Goal: Transaction & Acquisition: Purchase product/service

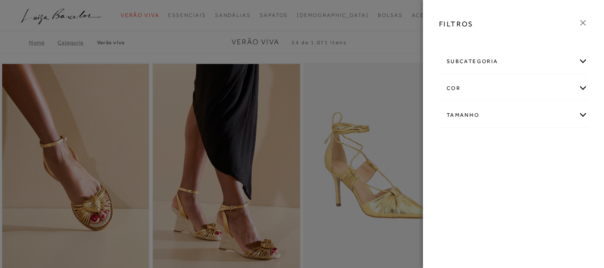
click at [380, 26] on div at bounding box center [302, 134] width 604 height 268
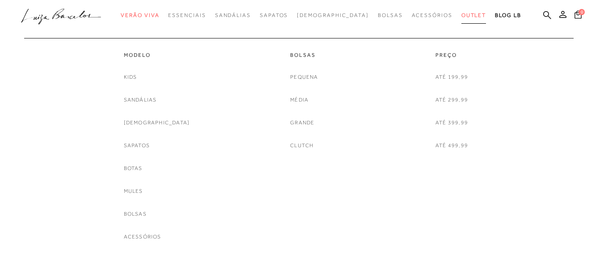
click at [462, 13] on span "Outlet" at bounding box center [474, 15] width 25 height 6
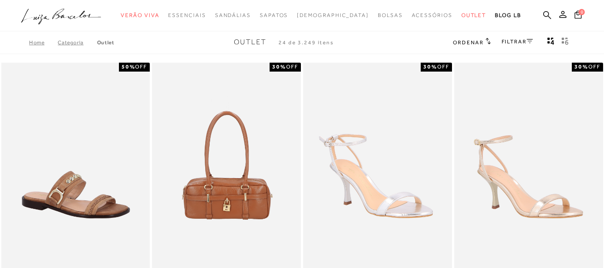
click at [512, 41] on link "FILTRAR" at bounding box center [517, 41] width 31 height 6
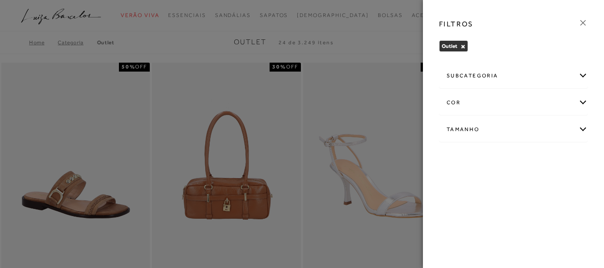
click at [487, 133] on div "Tamanho" at bounding box center [514, 130] width 148 height 24
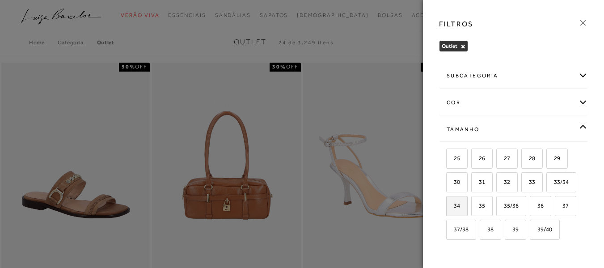
click at [460, 205] on span "34" at bounding box center [453, 205] width 13 height 7
click at [454, 205] on input "34" at bounding box center [449, 207] width 9 height 9
checkbox input "true"
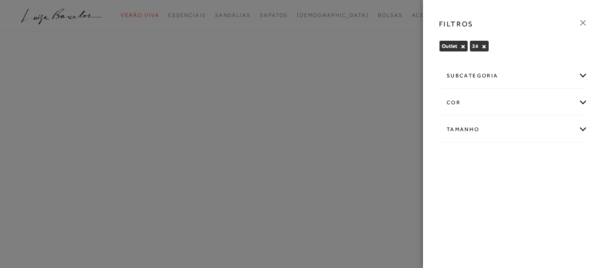
drag, startPoint x: 177, startPoint y: 254, endPoint x: 192, endPoint y: 264, distance: 18.4
click at [177, 255] on div at bounding box center [302, 134] width 604 height 268
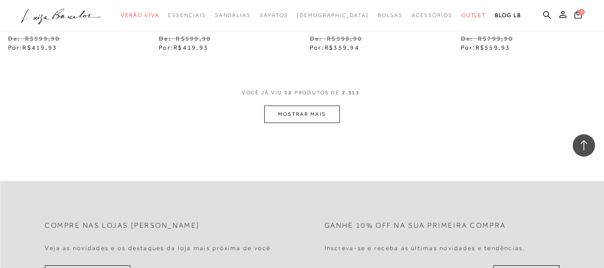
scroll to position [940, 0]
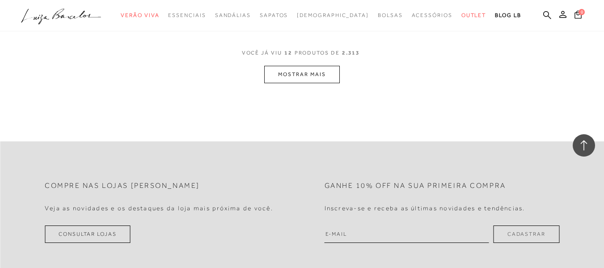
click at [313, 66] on button "MOSTRAR MAIS" at bounding box center [301, 74] width 75 height 17
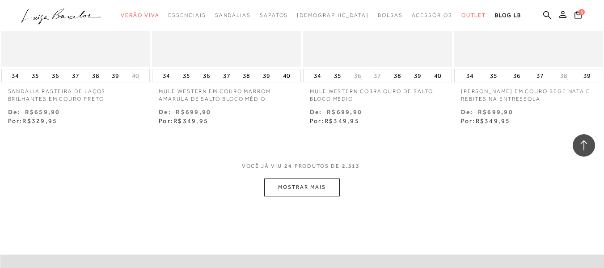
scroll to position [1700, 0]
click at [294, 187] on button "MOSTRAR MAIS" at bounding box center [301, 186] width 75 height 17
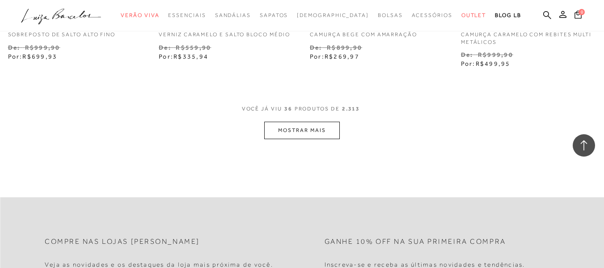
scroll to position [2640, 0]
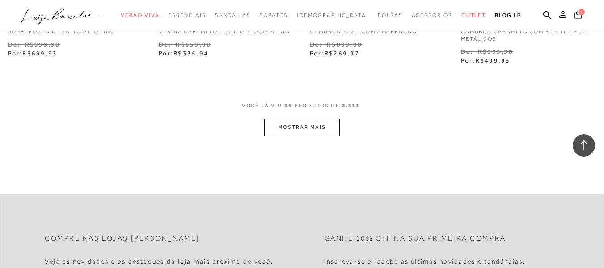
click at [298, 119] on button "MOSTRAR MAIS" at bounding box center [301, 127] width 75 height 17
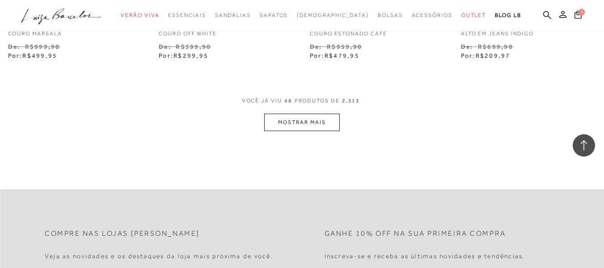
scroll to position [3535, 0]
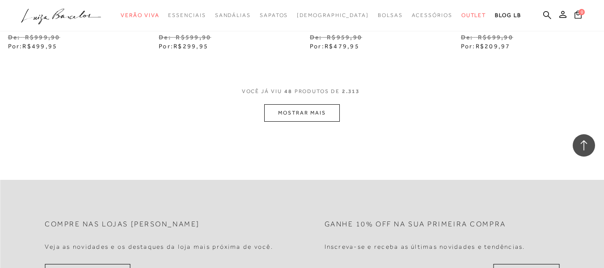
click at [292, 106] on button "MOSTRAR MAIS" at bounding box center [301, 112] width 75 height 17
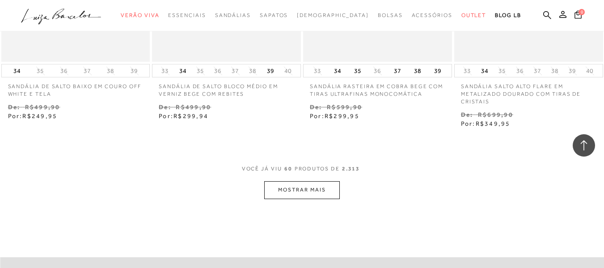
scroll to position [4385, 0]
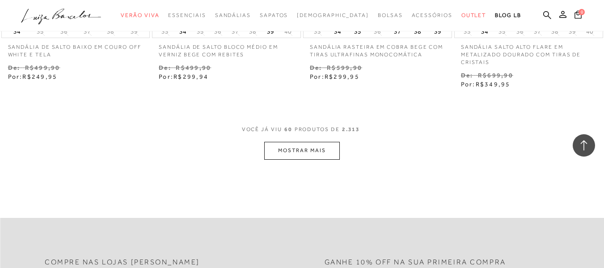
click at [304, 148] on button "MOSTRAR MAIS" at bounding box center [301, 150] width 75 height 17
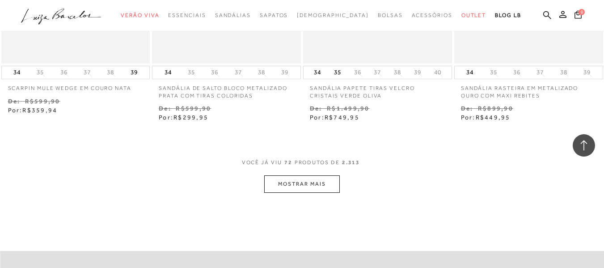
scroll to position [5235, 0]
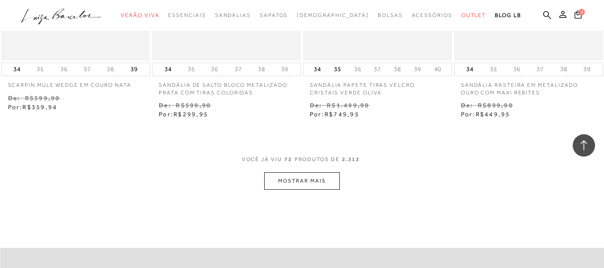
click at [323, 172] on button "MOSTRAR MAIS" at bounding box center [301, 180] width 75 height 17
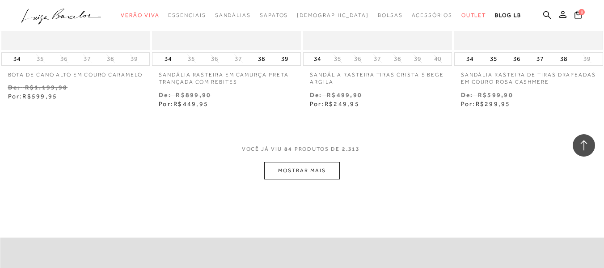
scroll to position [6130, 0]
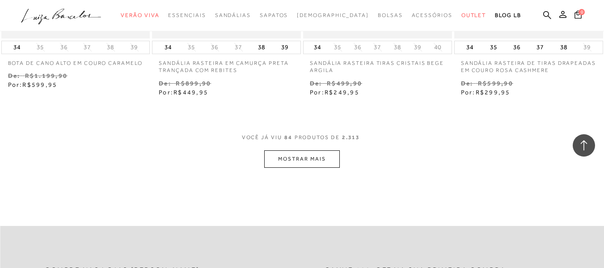
click at [318, 152] on button "MOSTRAR MAIS" at bounding box center [301, 158] width 75 height 17
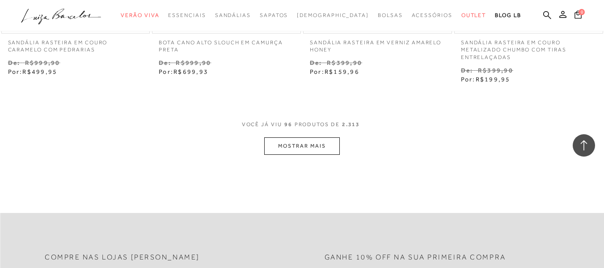
scroll to position [7025, 0]
click at [292, 146] on button "MOSTRAR MAIS" at bounding box center [301, 144] width 75 height 17
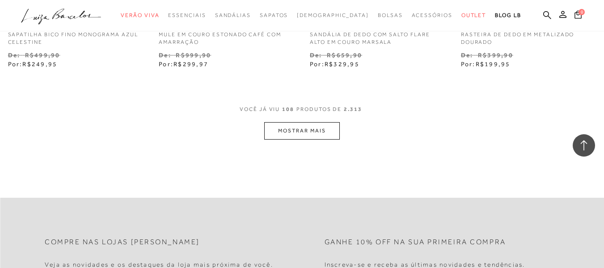
scroll to position [7964, 0]
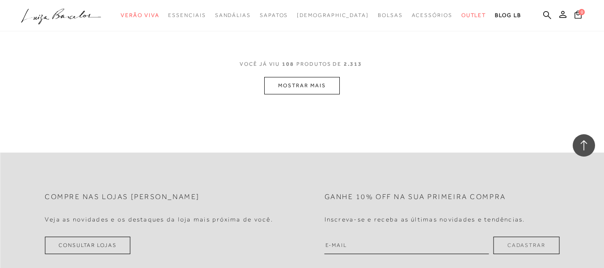
click at [281, 81] on button "MOSTRAR MAIS" at bounding box center [301, 85] width 75 height 17
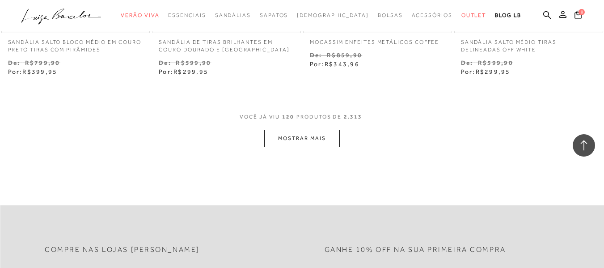
scroll to position [8785, 0]
click at [287, 143] on button "MOSTRAR MAIS" at bounding box center [301, 137] width 75 height 17
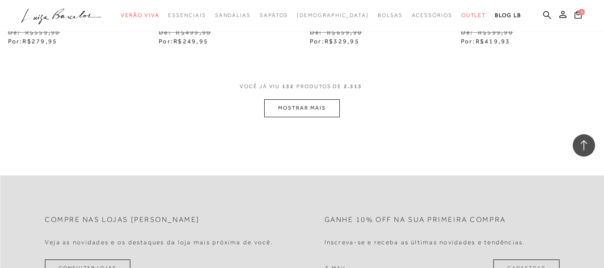
scroll to position [9714, 0]
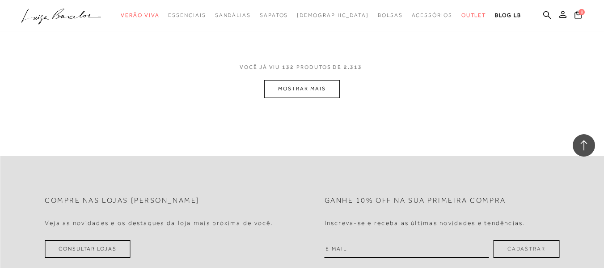
click at [296, 92] on button "MOSTRAR MAIS" at bounding box center [301, 88] width 75 height 17
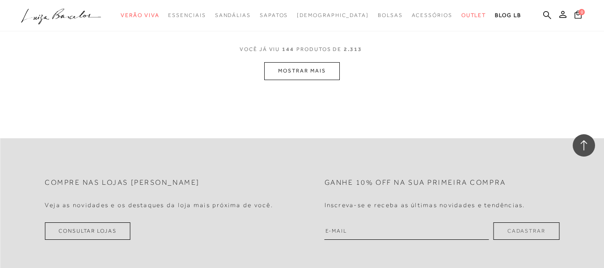
scroll to position [10609, 0]
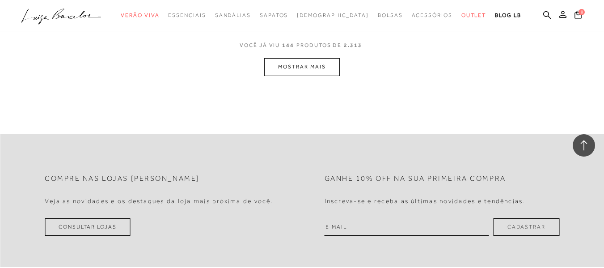
click at [307, 71] on button "MOSTRAR MAIS" at bounding box center [301, 66] width 75 height 17
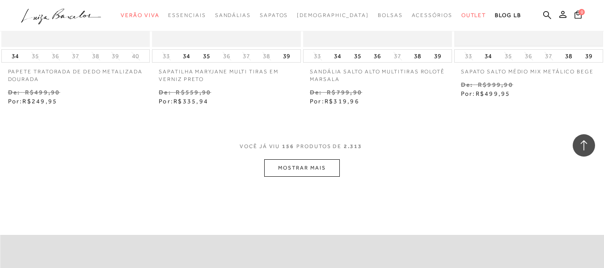
scroll to position [11414, 0]
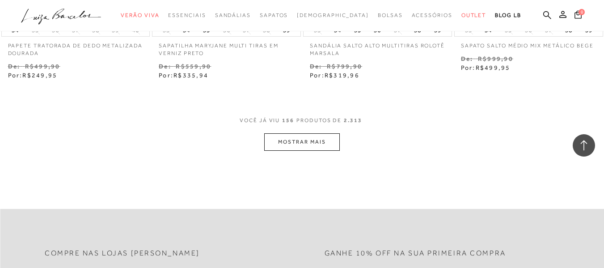
click at [323, 151] on button "MOSTRAR MAIS" at bounding box center [301, 141] width 75 height 17
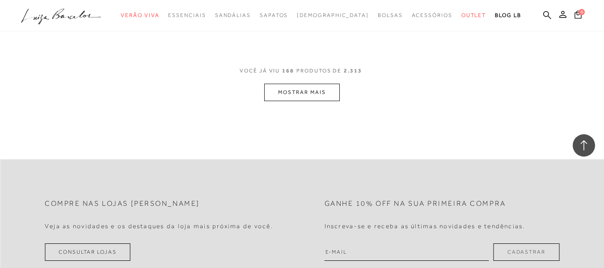
scroll to position [12354, 0]
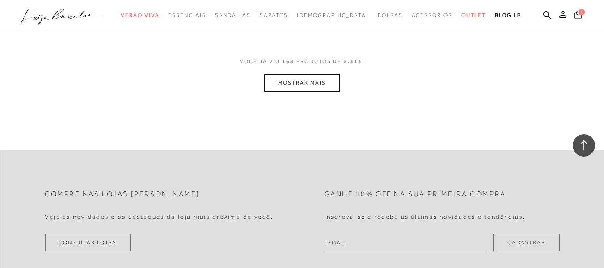
click at [303, 90] on button "MOSTRAR MAIS" at bounding box center [301, 82] width 75 height 17
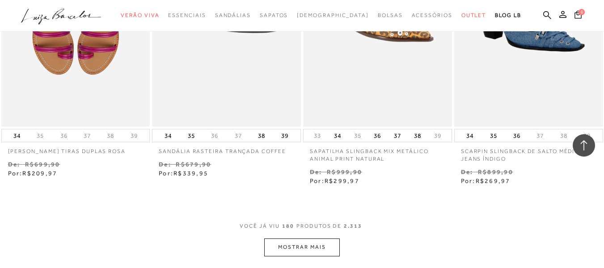
scroll to position [13159, 0]
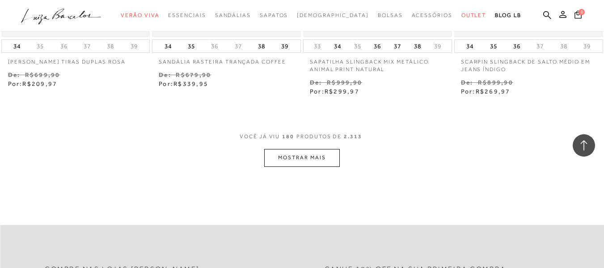
click at [290, 164] on button "MOSTRAR MAIS" at bounding box center [301, 157] width 75 height 17
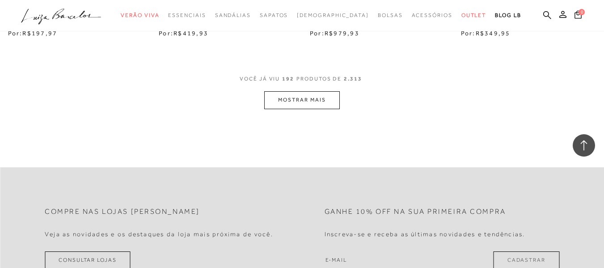
scroll to position [14099, 0]
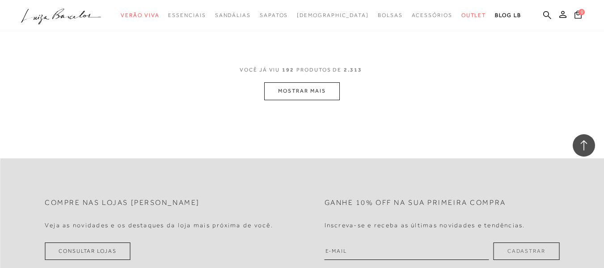
click at [296, 100] on button "MOSTRAR MAIS" at bounding box center [301, 90] width 75 height 17
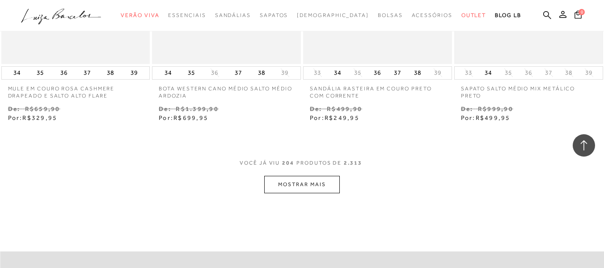
scroll to position [14994, 0]
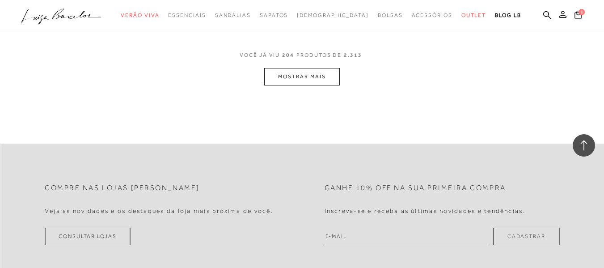
click at [315, 85] on button "MOSTRAR MAIS" at bounding box center [301, 76] width 75 height 17
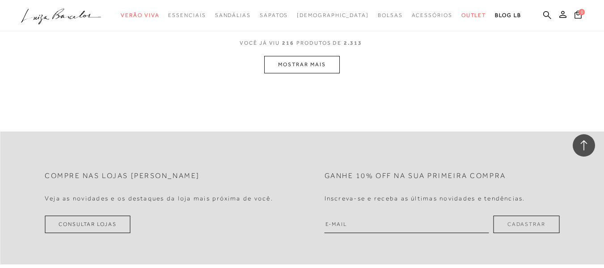
scroll to position [15922, 0]
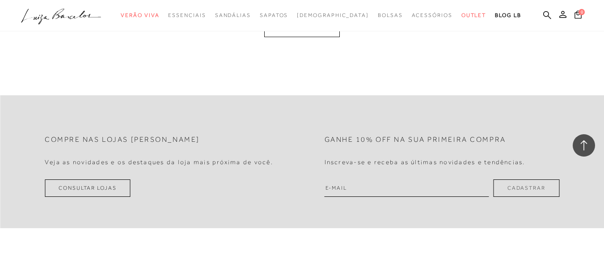
click at [320, 37] on button "MOSTRAR MAIS" at bounding box center [301, 28] width 75 height 17
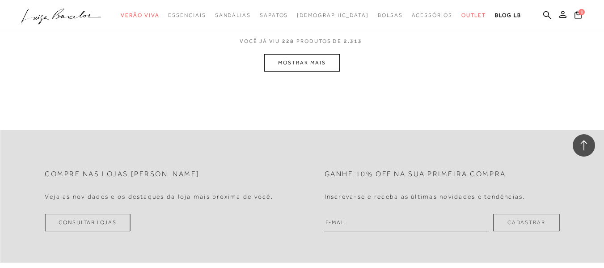
scroll to position [16619, 0]
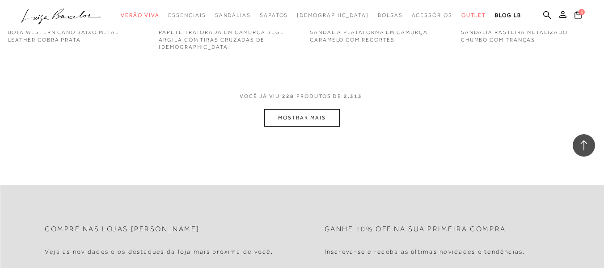
click at [305, 127] on button "MOSTRAR MAIS" at bounding box center [301, 117] width 75 height 17
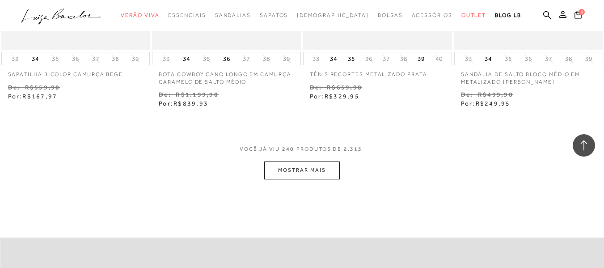
scroll to position [17582, 0]
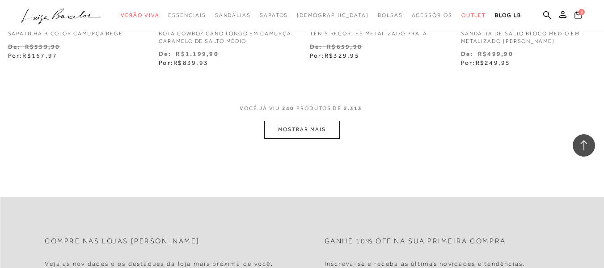
click at [304, 138] on button "MOSTRAR MAIS" at bounding box center [301, 129] width 75 height 17
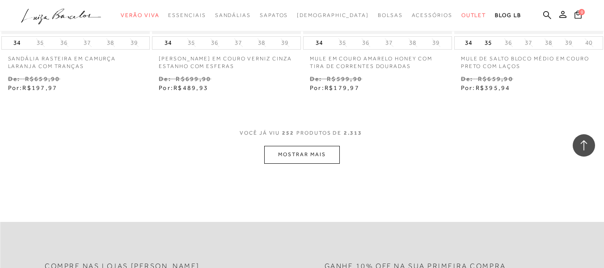
scroll to position [18432, 0]
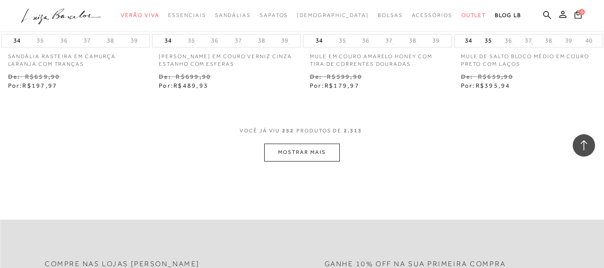
click at [298, 161] on button "MOSTRAR MAIS" at bounding box center [301, 152] width 75 height 17
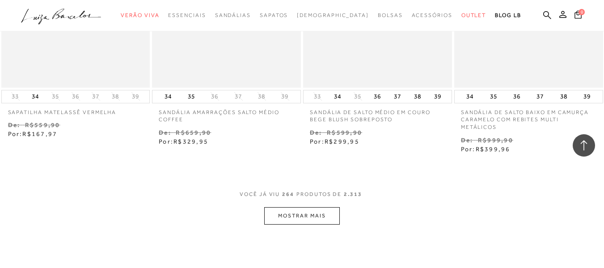
scroll to position [19282, 0]
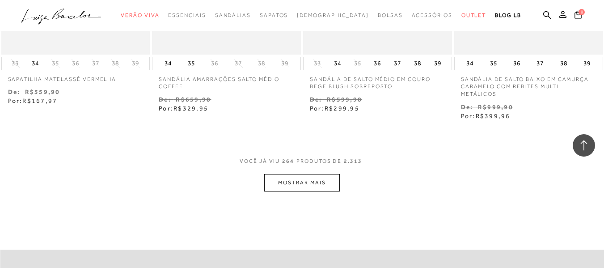
click at [313, 190] on button "MOSTRAR MAIS" at bounding box center [301, 182] width 75 height 17
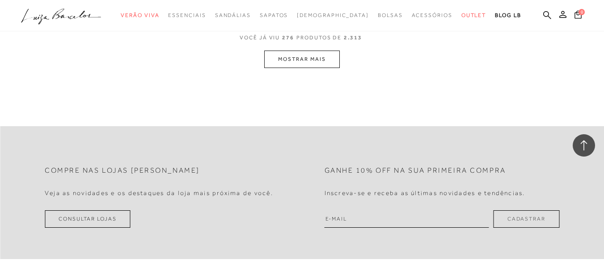
scroll to position [20300, 0]
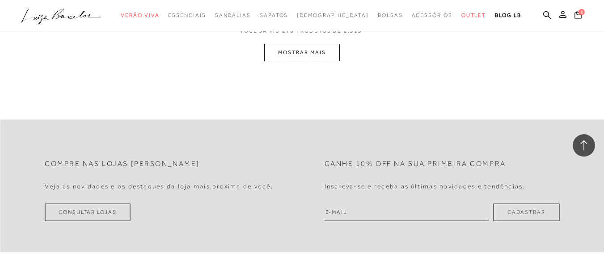
click at [311, 60] on button "MOSTRAR MAIS" at bounding box center [301, 52] width 75 height 17
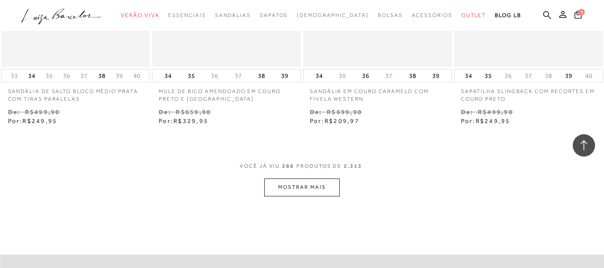
scroll to position [21095, 0]
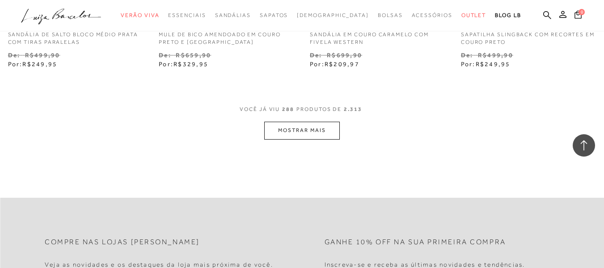
click at [313, 136] on button "MOSTRAR MAIS" at bounding box center [301, 130] width 75 height 17
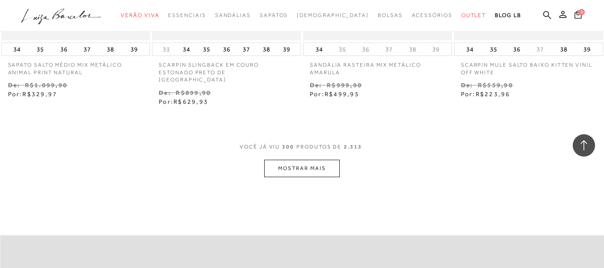
scroll to position [21945, 0]
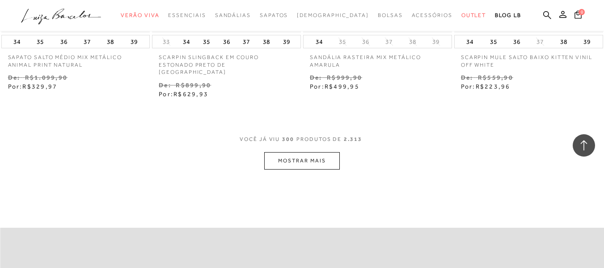
click at [298, 163] on button "MOSTRAR MAIS" at bounding box center [301, 160] width 75 height 17
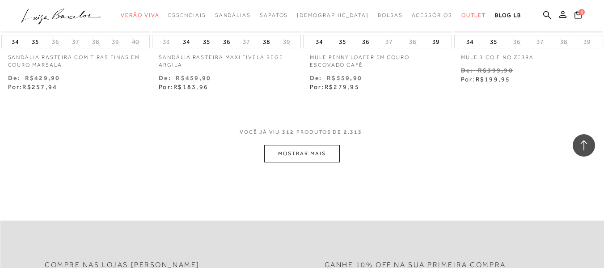
scroll to position [22840, 0]
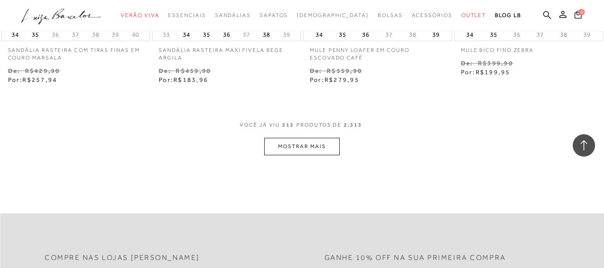
click at [296, 144] on button "MOSTRAR MAIS" at bounding box center [301, 146] width 75 height 17
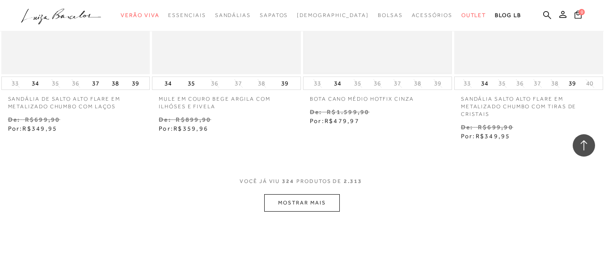
scroll to position [23735, 0]
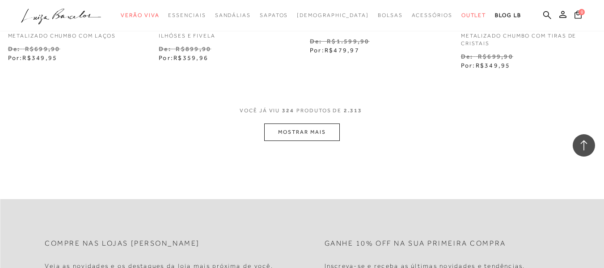
click at [298, 135] on button "MOSTRAR MAIS" at bounding box center [301, 131] width 75 height 17
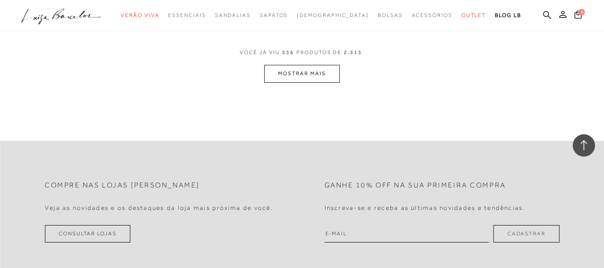
scroll to position [24674, 0]
click at [300, 69] on button "MOSTRAR MAIS" at bounding box center [301, 72] width 75 height 17
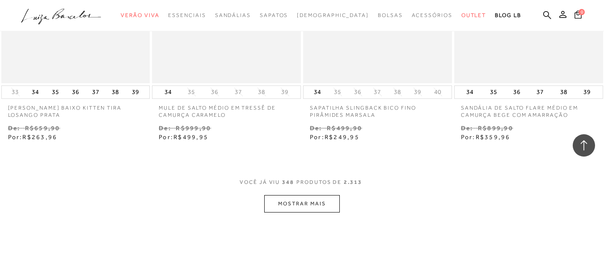
scroll to position [25469, 0]
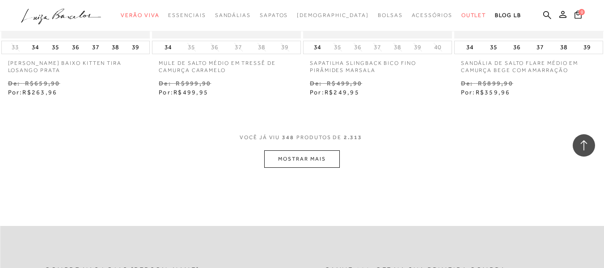
click at [308, 150] on button "MOSTRAR MAIS" at bounding box center [301, 158] width 75 height 17
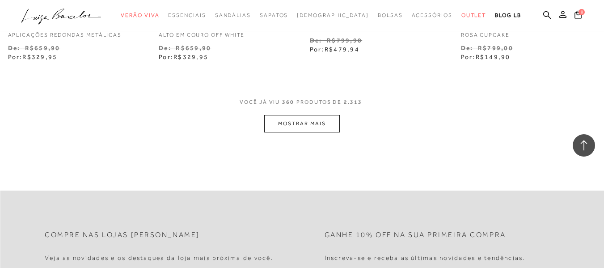
scroll to position [26397, 0]
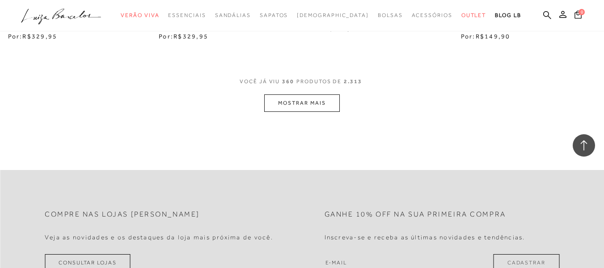
click at [299, 100] on button "MOSTRAR MAIS" at bounding box center [301, 102] width 75 height 17
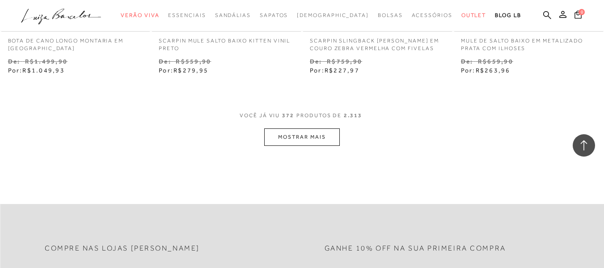
scroll to position [27248, 0]
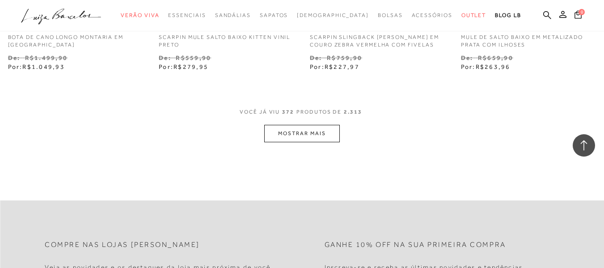
click at [305, 126] on button "MOSTRAR MAIS" at bounding box center [301, 133] width 75 height 17
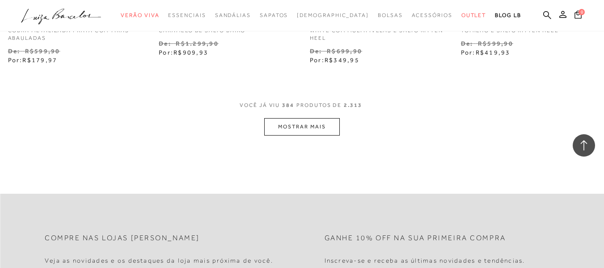
scroll to position [28142, 0]
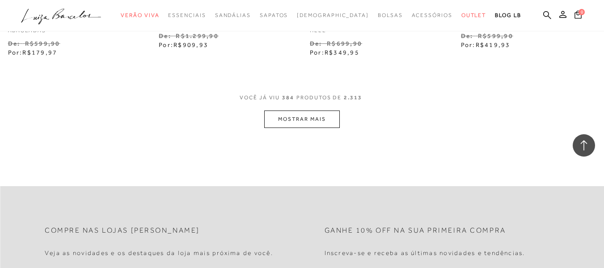
click at [306, 111] on button "MOSTRAR MAIS" at bounding box center [301, 119] width 75 height 17
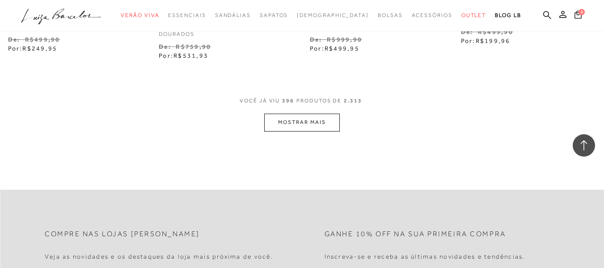
scroll to position [28993, 0]
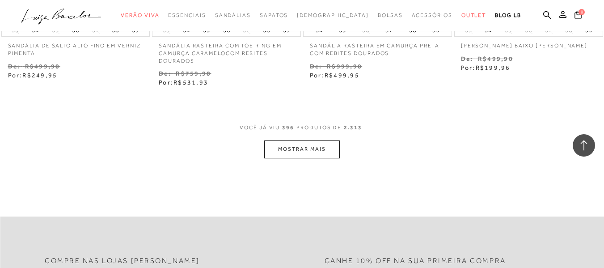
click at [285, 144] on button "MOSTRAR MAIS" at bounding box center [301, 148] width 75 height 17
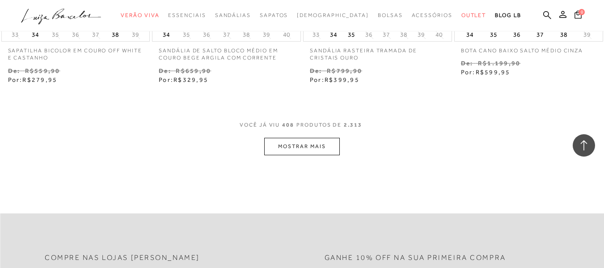
scroll to position [29876, 0]
click at [294, 141] on button "MOSTRAR MAIS" at bounding box center [301, 145] width 75 height 17
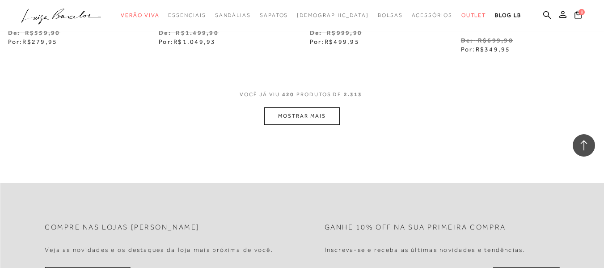
scroll to position [30794, 0]
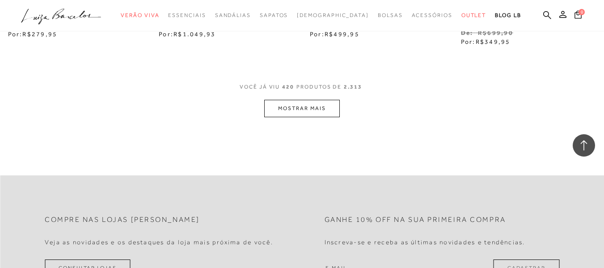
click at [309, 100] on button "MOSTRAR MAIS" at bounding box center [301, 108] width 75 height 17
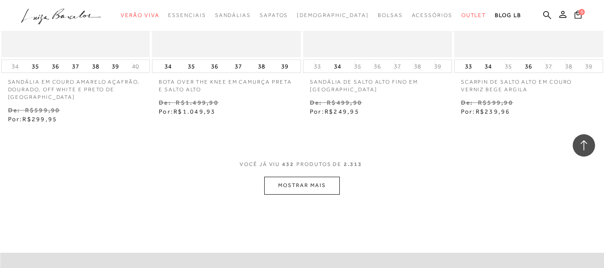
scroll to position [31600, 0]
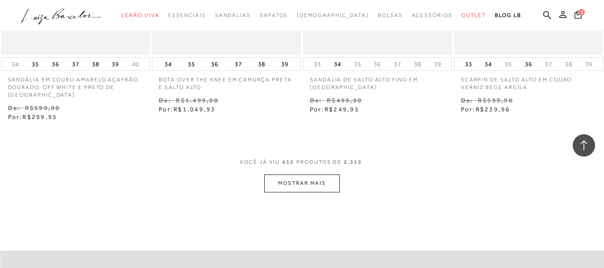
click at [319, 174] on button "MOSTRAR MAIS" at bounding box center [301, 182] width 75 height 17
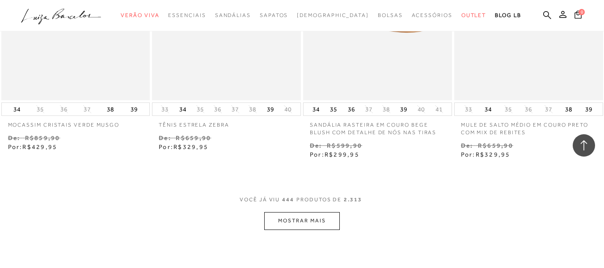
scroll to position [32439, 0]
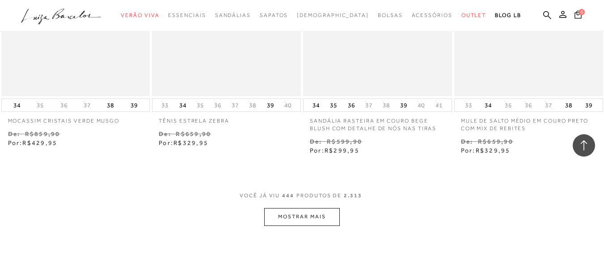
click at [324, 215] on button "MOSTRAR MAIS" at bounding box center [301, 216] width 75 height 17
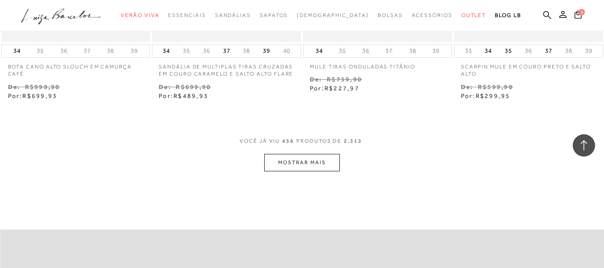
scroll to position [33379, 0]
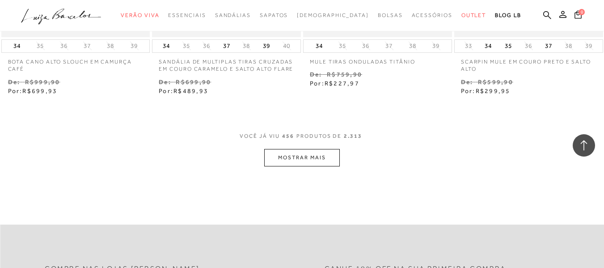
click at [292, 154] on button "MOSTRAR MAIS" at bounding box center [301, 157] width 75 height 17
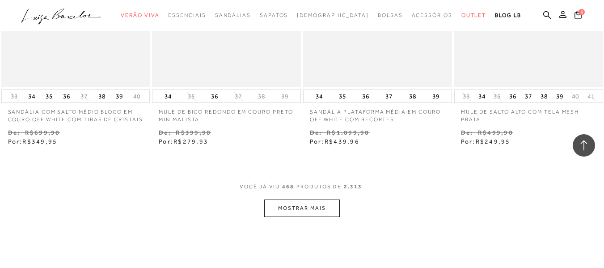
scroll to position [34229, 0]
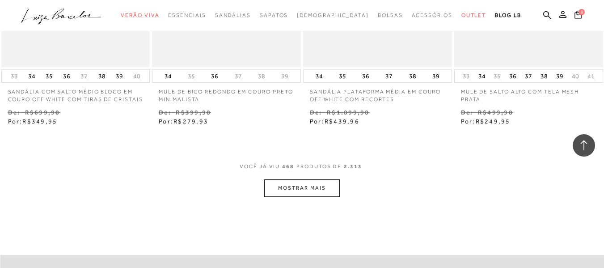
click at [300, 182] on button "MOSTRAR MAIS" at bounding box center [301, 187] width 75 height 17
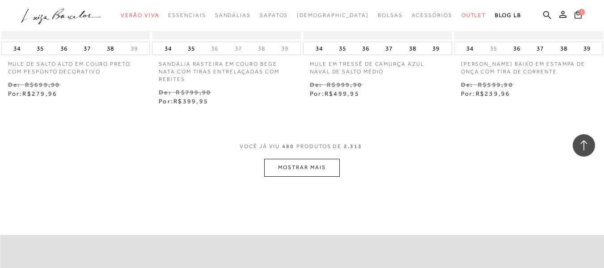
scroll to position [35213, 0]
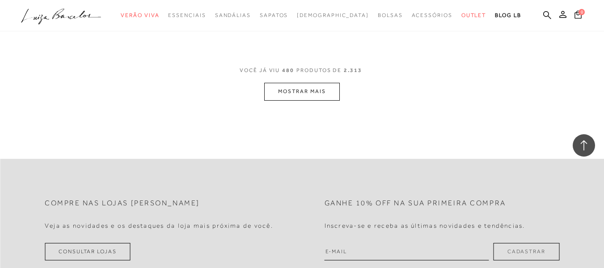
click at [306, 83] on button "MOSTRAR MAIS" at bounding box center [301, 91] width 75 height 17
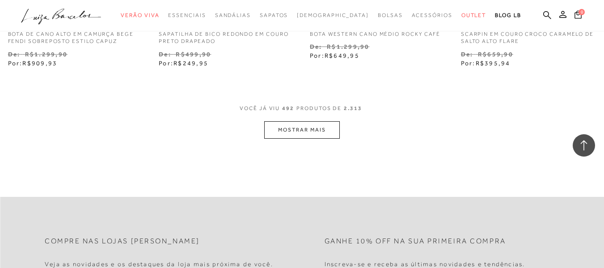
scroll to position [36108, 0]
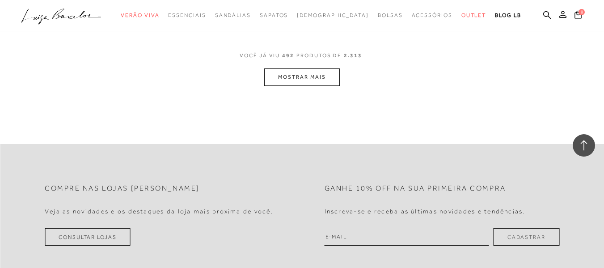
click at [307, 68] on button "MOSTRAR MAIS" at bounding box center [301, 76] width 75 height 17
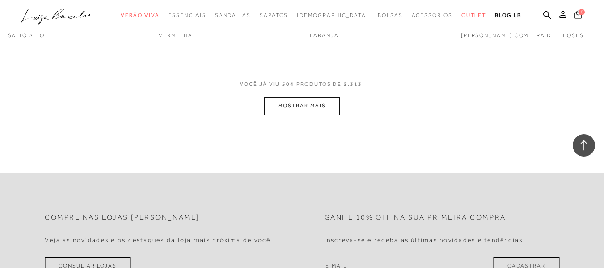
scroll to position [36834, 0]
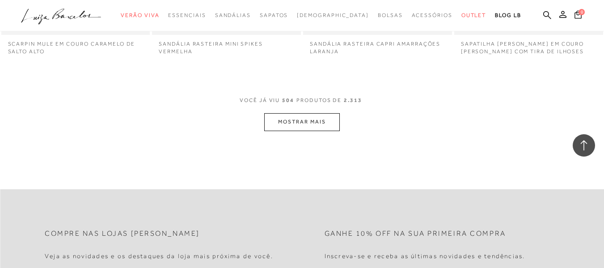
click at [309, 113] on button "MOSTRAR MAIS" at bounding box center [301, 121] width 75 height 17
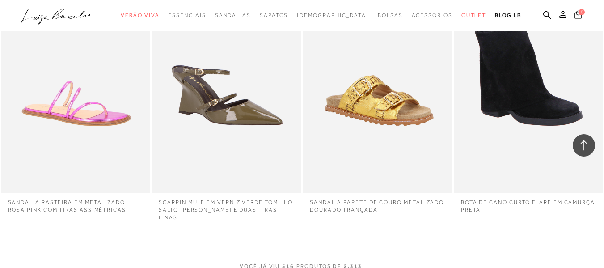
scroll to position [37763, 0]
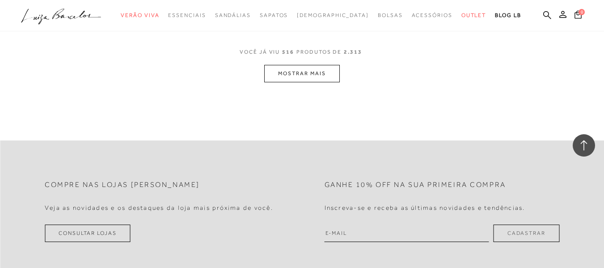
click at [306, 65] on button "MOSTRAR MAIS" at bounding box center [301, 73] width 75 height 17
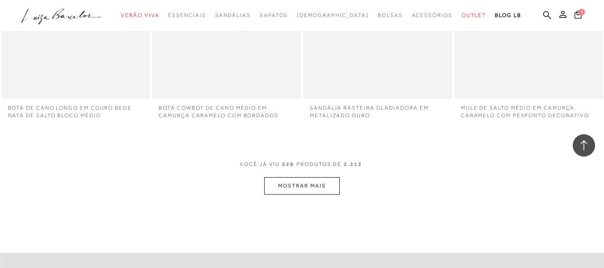
scroll to position [38400, 0]
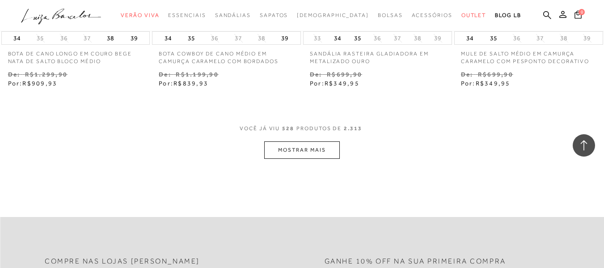
scroll to position [38659, 0]
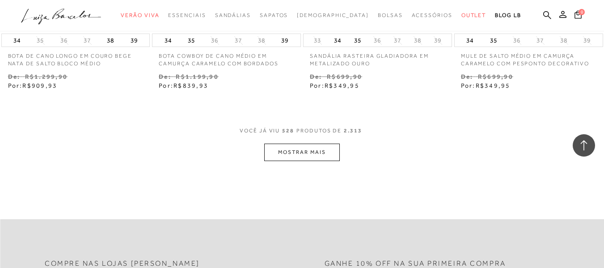
click at [301, 144] on button "MOSTRAR MAIS" at bounding box center [301, 152] width 75 height 17
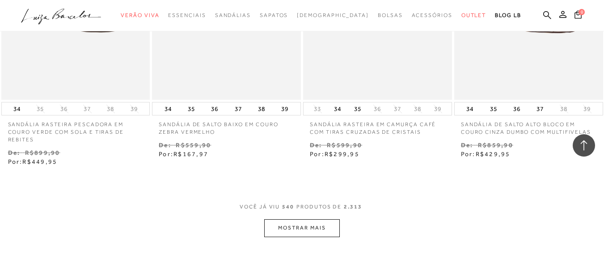
scroll to position [39464, 0]
click at [319, 218] on button "MOSTRAR MAIS" at bounding box center [301, 226] width 75 height 17
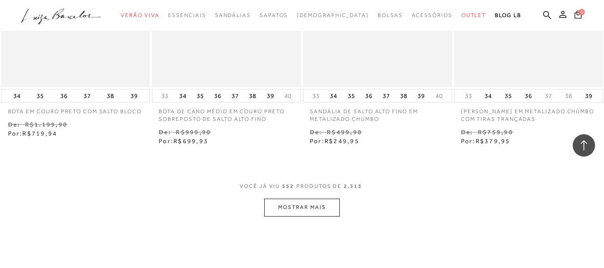
scroll to position [40359, 0]
click at [310, 196] on button "MOSTRAR MAIS" at bounding box center [301, 204] width 75 height 17
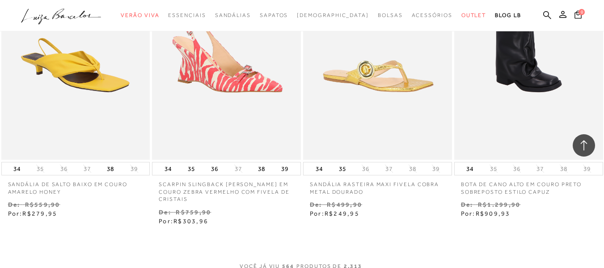
scroll to position [41209, 0]
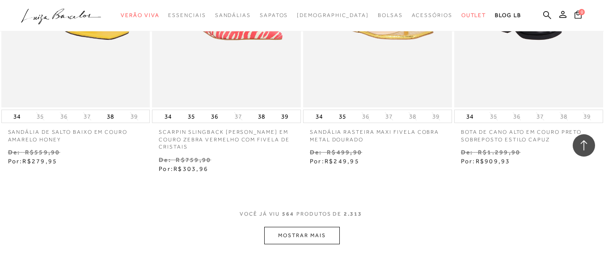
click at [290, 227] on button "MOSTRAR MAIS" at bounding box center [301, 235] width 75 height 17
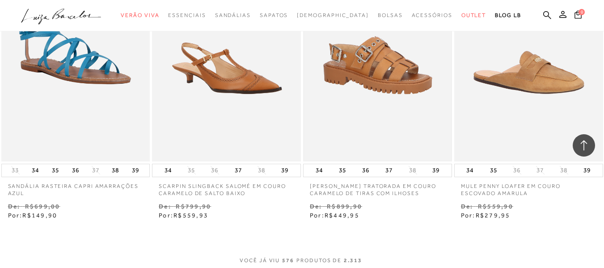
scroll to position [42104, 0]
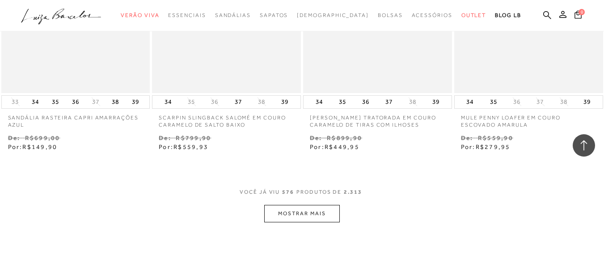
click at [302, 205] on button "MOSTRAR MAIS" at bounding box center [301, 213] width 75 height 17
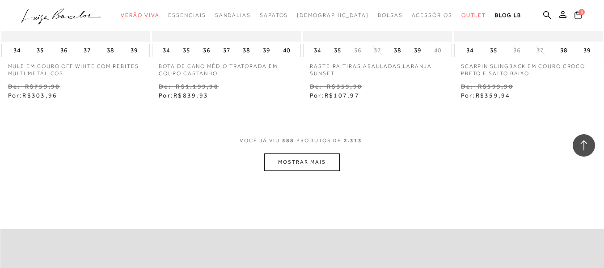
scroll to position [43044, 0]
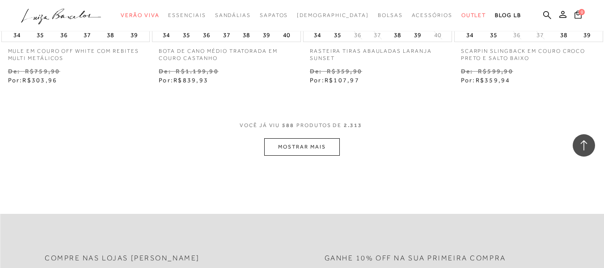
click at [308, 138] on button "MOSTRAR MAIS" at bounding box center [301, 146] width 75 height 17
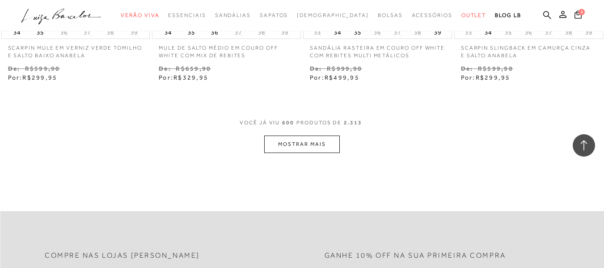
scroll to position [43939, 0]
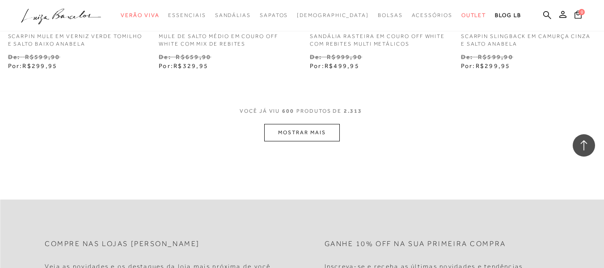
click at [302, 124] on button "MOSTRAR MAIS" at bounding box center [301, 132] width 75 height 17
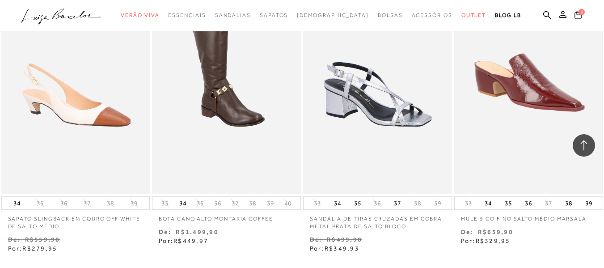
scroll to position [44655, 0]
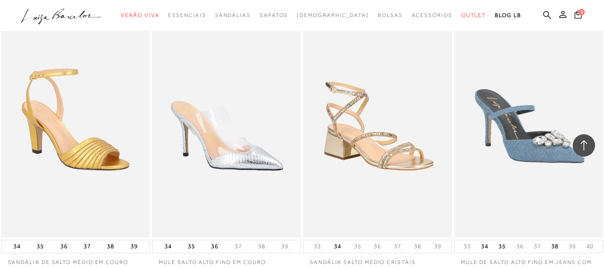
scroll to position [45662, 0]
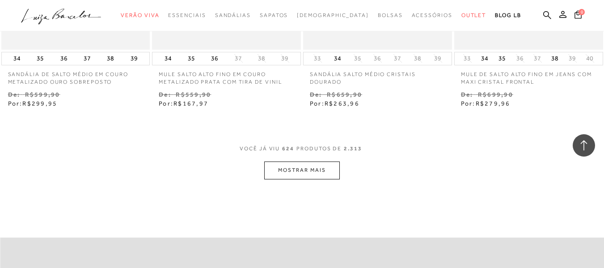
click at [298, 162] on button "MOSTRAR MAIS" at bounding box center [301, 170] width 75 height 17
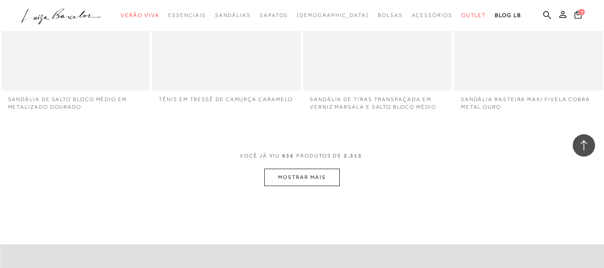
scroll to position [46467, 0]
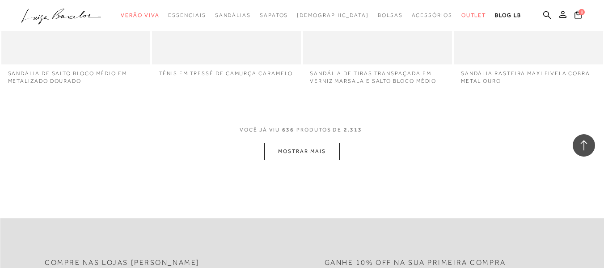
click at [291, 143] on button "MOSTRAR MAIS" at bounding box center [301, 151] width 75 height 17
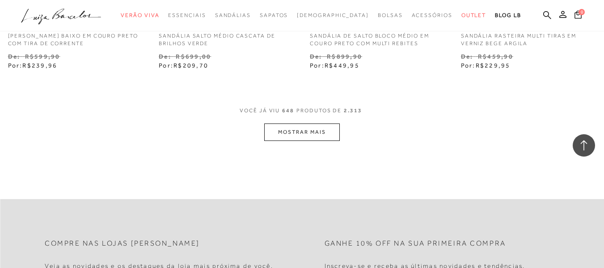
scroll to position [47474, 0]
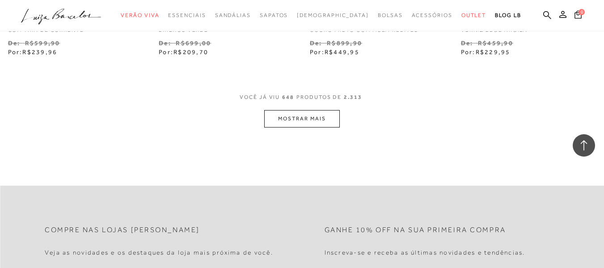
click at [313, 110] on button "MOSTRAR MAIS" at bounding box center [301, 118] width 75 height 17
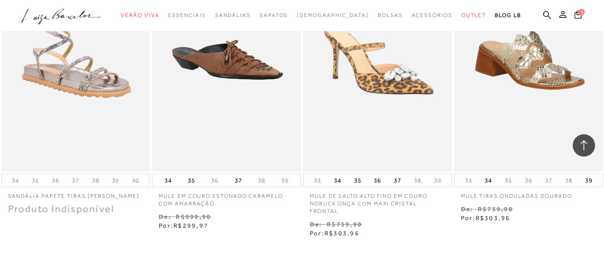
scroll to position [48302, 0]
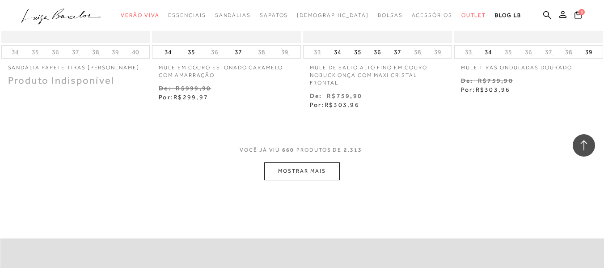
click at [295, 162] on button "MOSTRAR MAIS" at bounding box center [301, 170] width 75 height 17
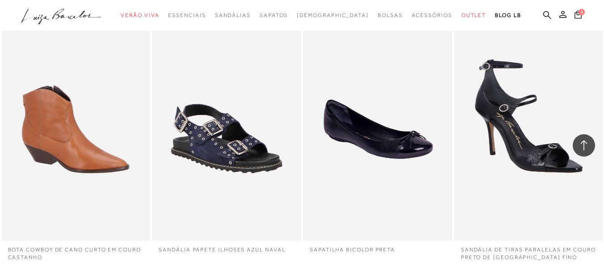
scroll to position [48839, 0]
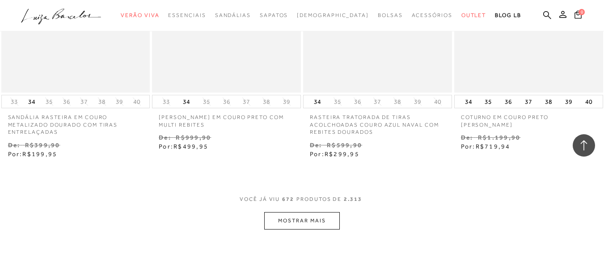
scroll to position [49175, 0]
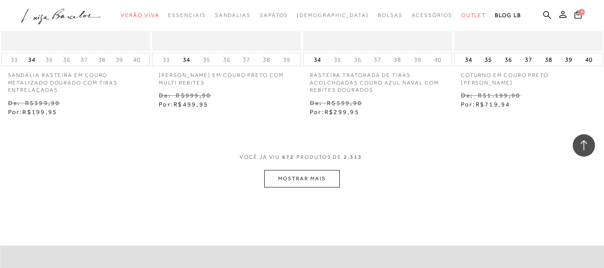
click at [311, 170] on button "MOSTRAR MAIS" at bounding box center [301, 178] width 75 height 17
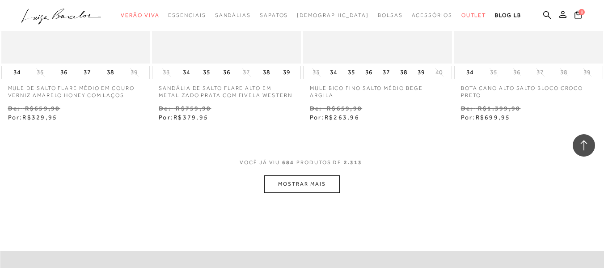
scroll to position [50059, 0]
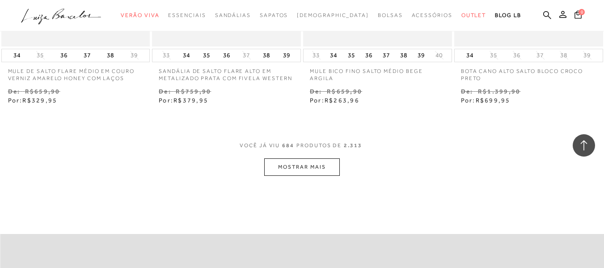
click at [308, 158] on button "MOSTRAR MAIS" at bounding box center [301, 166] width 75 height 17
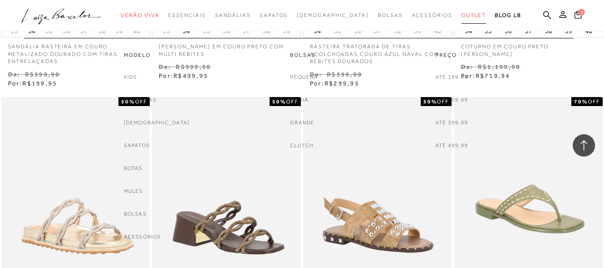
scroll to position [49044, 0]
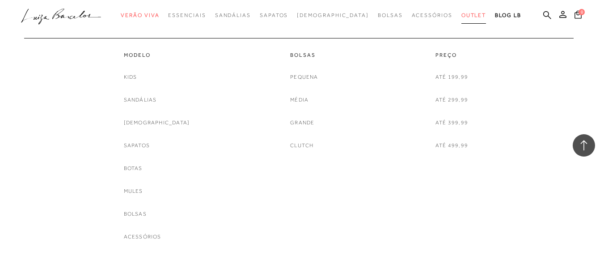
click at [462, 15] on span "Outlet" at bounding box center [474, 15] width 25 height 6
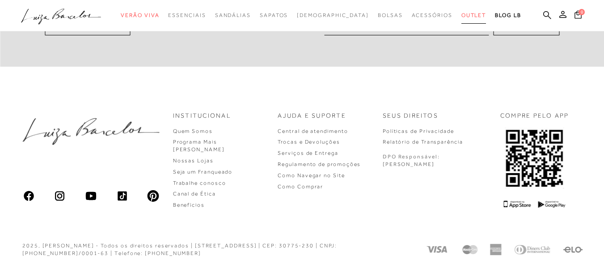
scroll to position [540, 0]
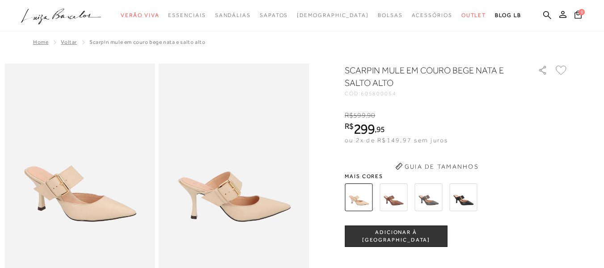
click at [468, 200] on img at bounding box center [464, 197] width 28 height 28
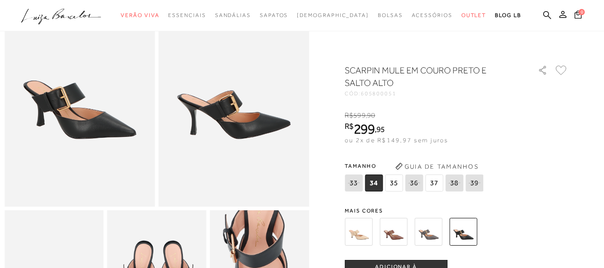
scroll to position [134, 0]
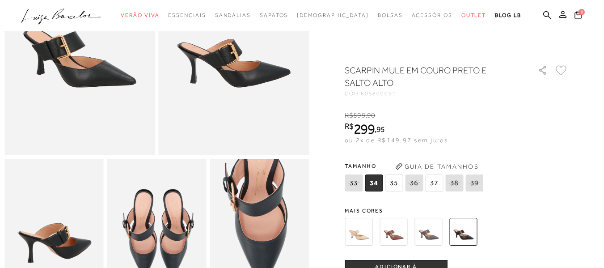
click at [397, 234] on img at bounding box center [394, 232] width 28 height 28
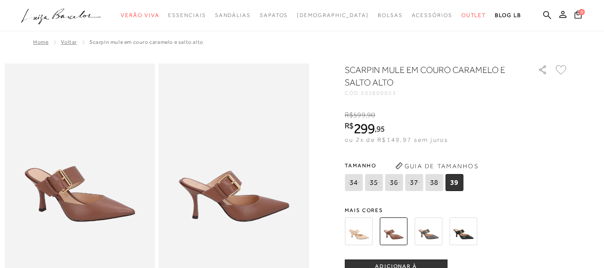
click at [435, 235] on img at bounding box center [429, 231] width 28 height 28
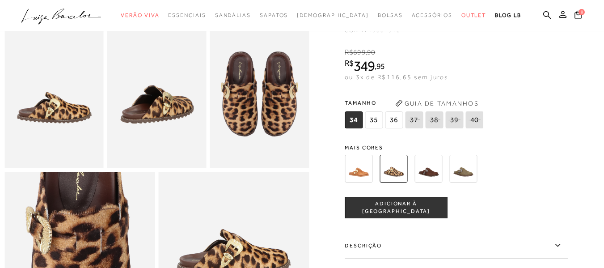
scroll to position [268, 0]
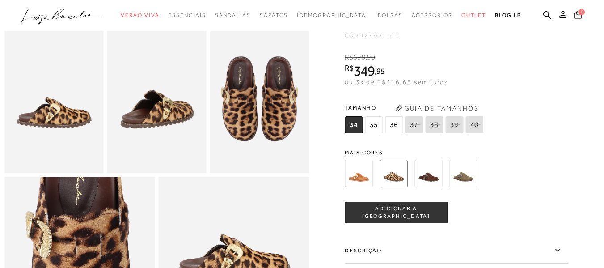
drag, startPoint x: 461, startPoint y: 187, endPoint x: 499, endPoint y: 183, distance: 38.7
click at [461, 187] on img at bounding box center [464, 174] width 28 height 28
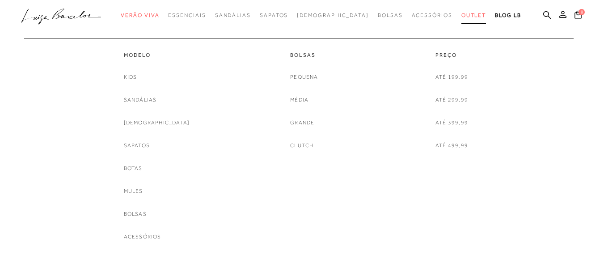
click at [462, 14] on span "Outlet" at bounding box center [474, 15] width 25 height 6
click at [147, 216] on link "Bolsas" at bounding box center [135, 213] width 23 height 9
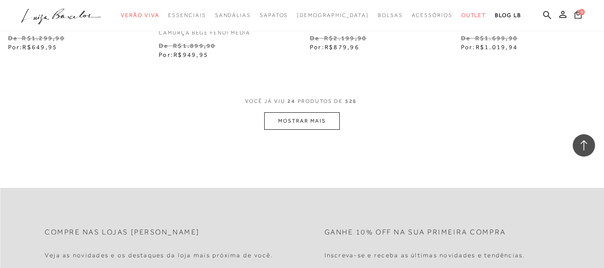
scroll to position [1745, 0]
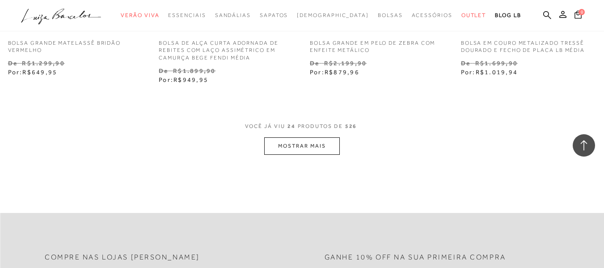
click at [313, 154] on button "MOSTRAR MAIS" at bounding box center [301, 145] width 75 height 17
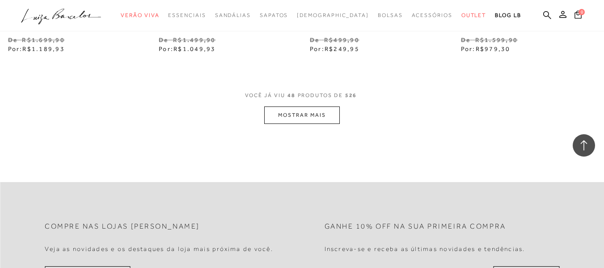
scroll to position [3535, 0]
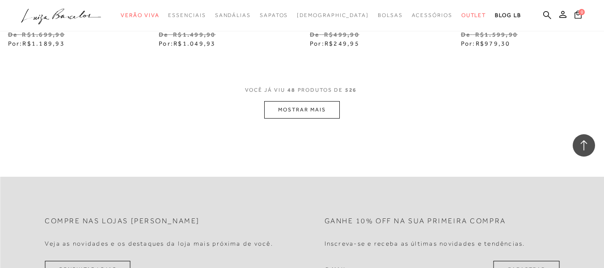
click at [298, 115] on button "MOSTRAR MAIS" at bounding box center [301, 109] width 75 height 17
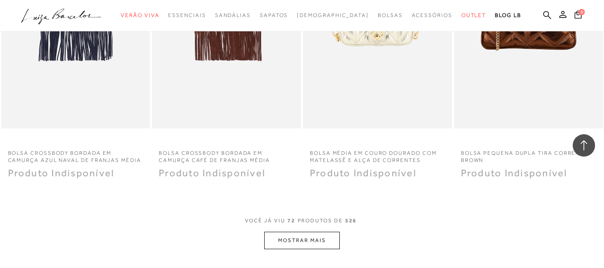
scroll to position [5235, 0]
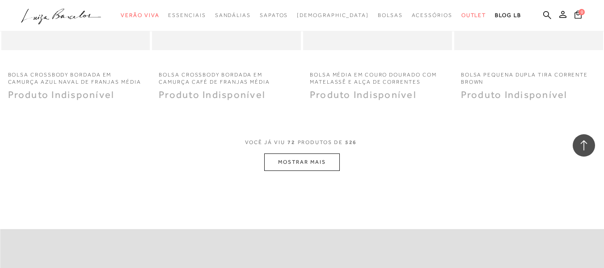
click at [301, 170] on button "MOSTRAR MAIS" at bounding box center [301, 161] width 75 height 17
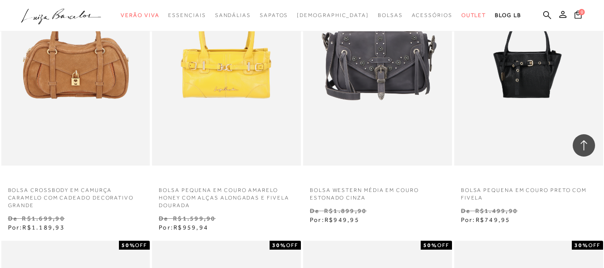
scroll to position [3579, 0]
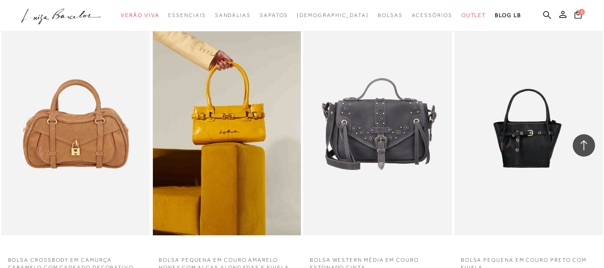
click at [204, 102] on img at bounding box center [227, 123] width 148 height 223
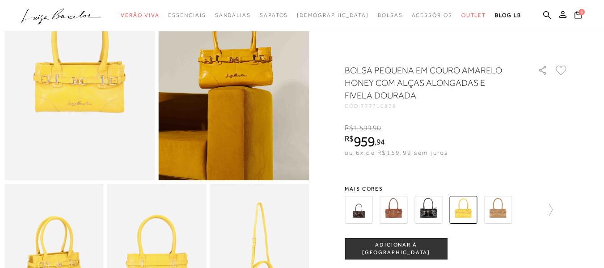
click at [437, 212] on img at bounding box center [429, 210] width 28 height 28
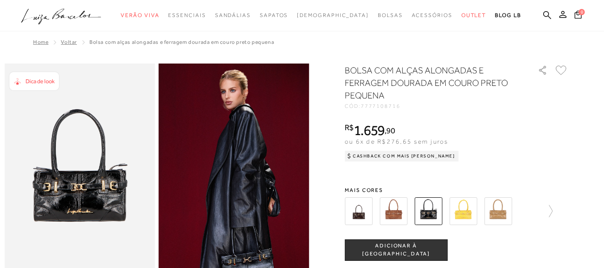
drag, startPoint x: 464, startPoint y: 213, endPoint x: 459, endPoint y: 215, distance: 5.8
click at [464, 213] on img at bounding box center [464, 211] width 28 height 28
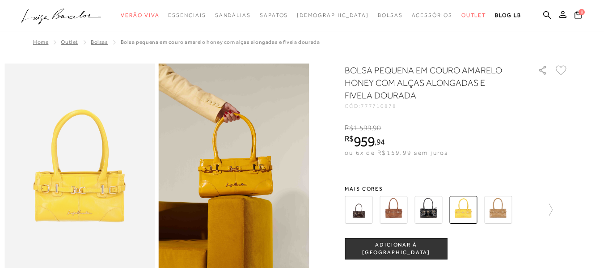
click at [501, 212] on img at bounding box center [499, 210] width 28 height 28
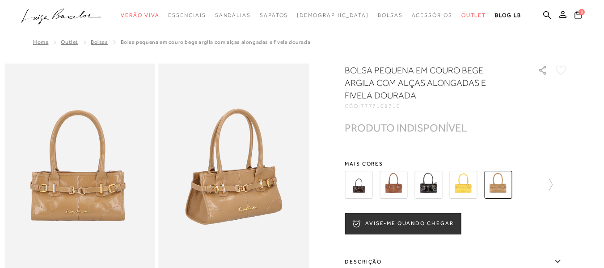
click at [370, 188] on img at bounding box center [359, 185] width 28 height 28
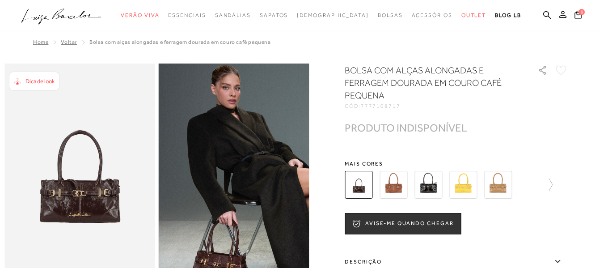
click at [400, 182] on img at bounding box center [394, 185] width 28 height 28
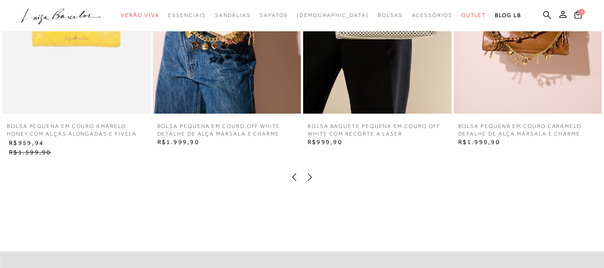
scroll to position [940, 0]
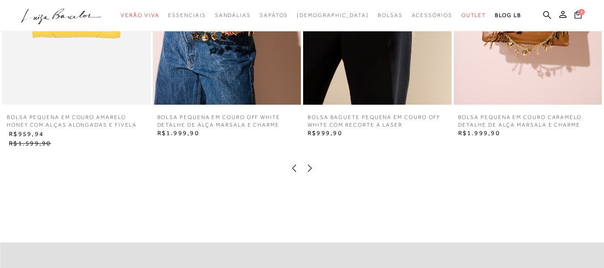
click at [315, 175] on div at bounding box center [302, 170] width 587 height 12
click at [311, 173] on icon at bounding box center [310, 168] width 9 height 9
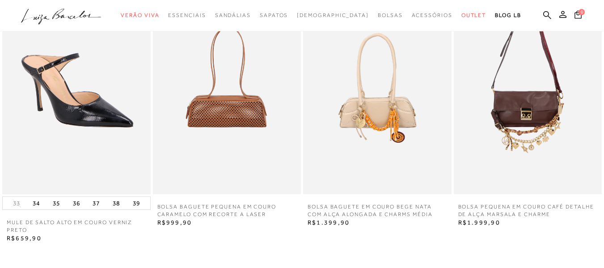
scroll to position [895, 0]
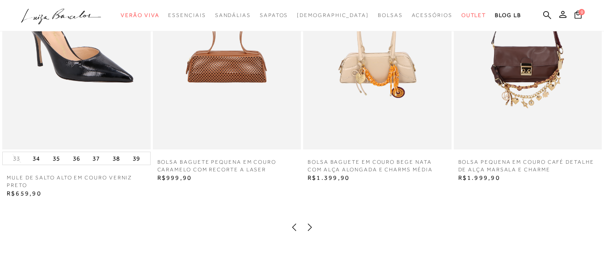
click at [311, 232] on icon at bounding box center [310, 227] width 9 height 9
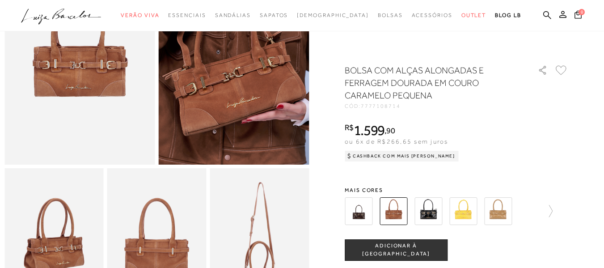
scroll to position [0, 0]
